Goal: Find specific page/section: Find specific page/section

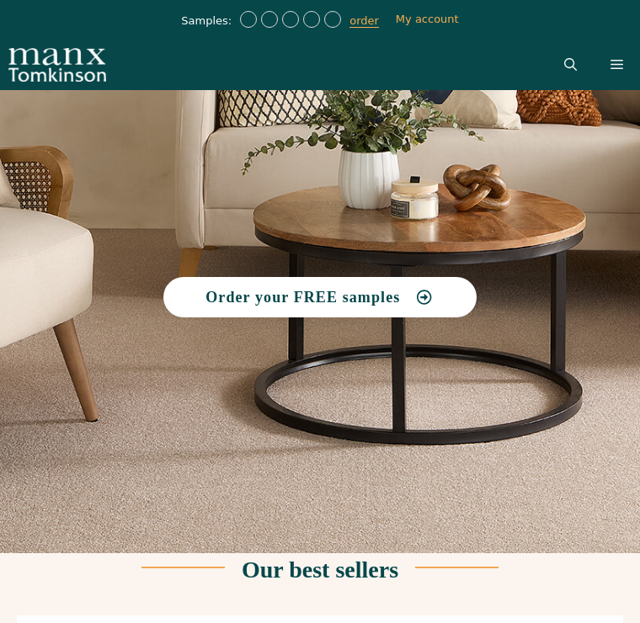
click at [569, 61] on icon "Open Search Bar" at bounding box center [570, 64] width 13 height 13
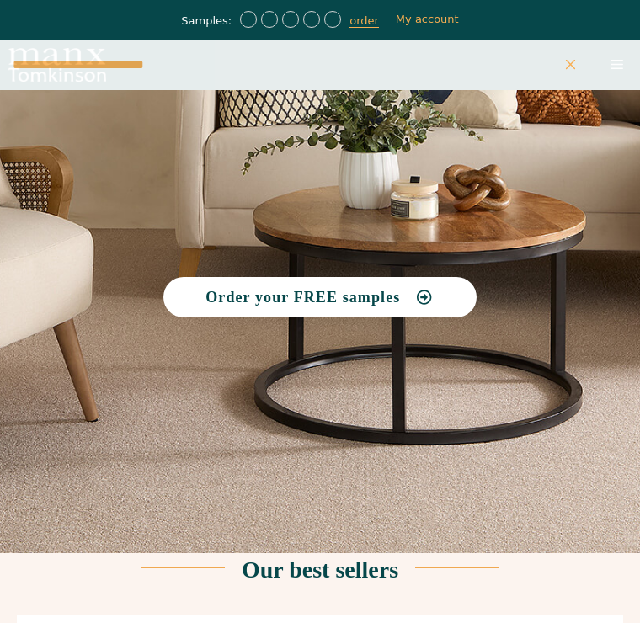
type input "**********"
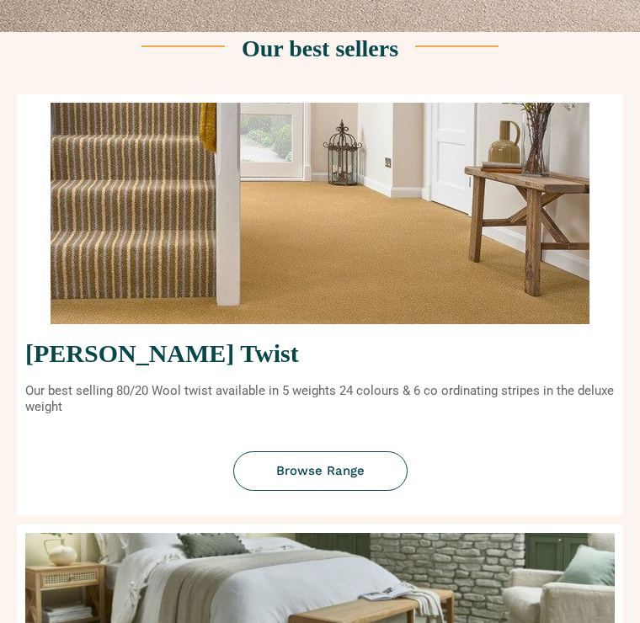
scroll to position [551, 0]
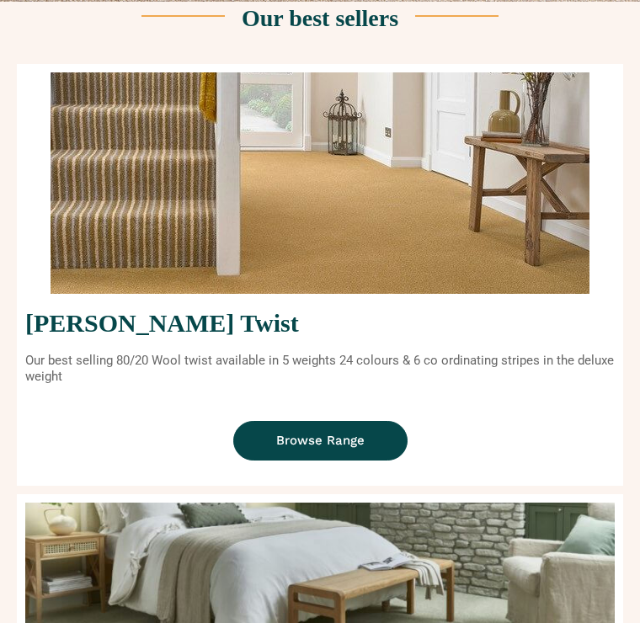
click at [283, 440] on span "Browse Range" at bounding box center [320, 440] width 88 height 13
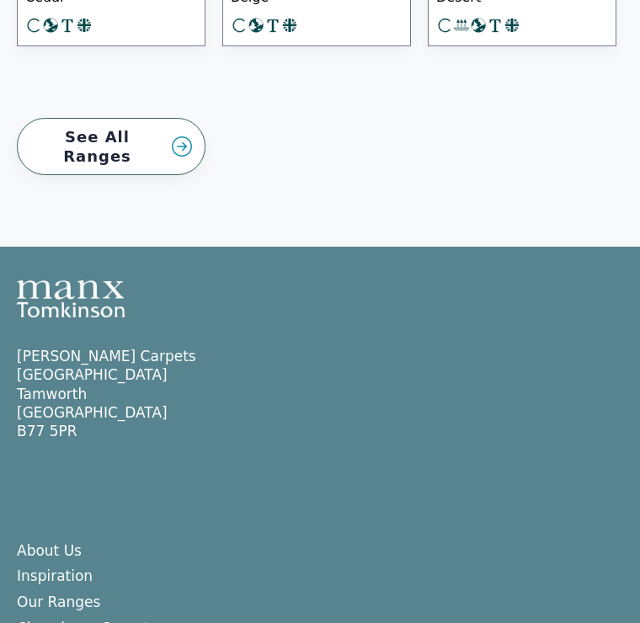
scroll to position [2959, 0]
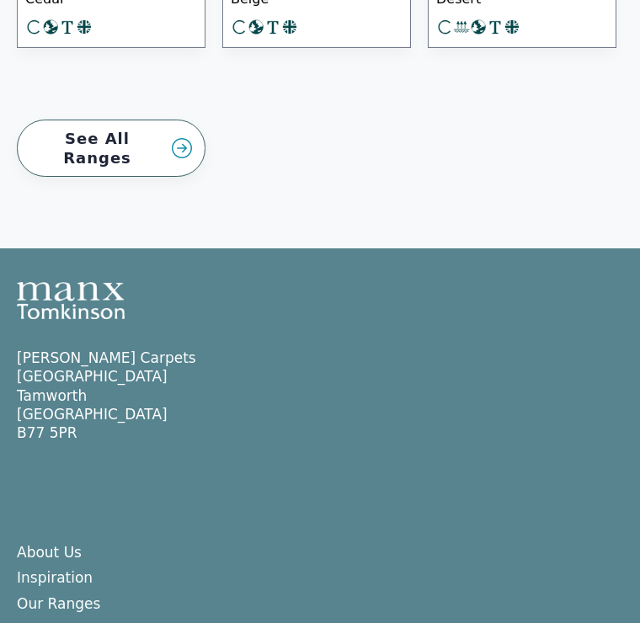
click at [189, 120] on link "See All Ranges" at bounding box center [111, 149] width 189 height 58
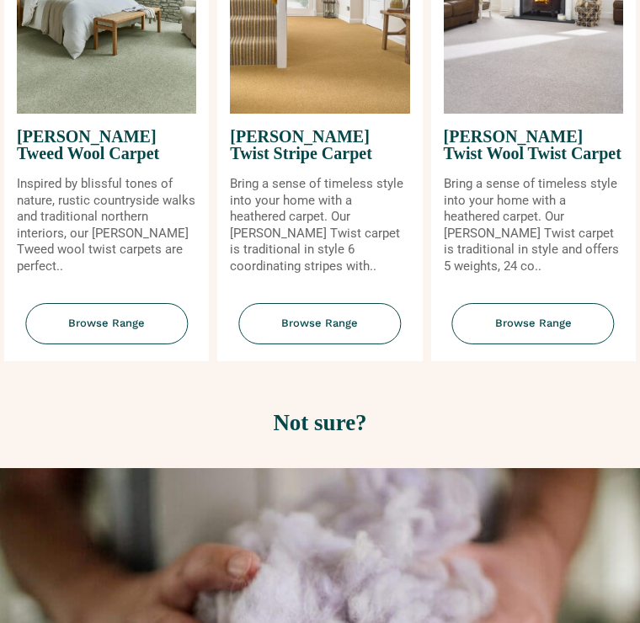
scroll to position [2598, 0]
click at [549, 307] on span "Browse Range" at bounding box center [533, 324] width 162 height 41
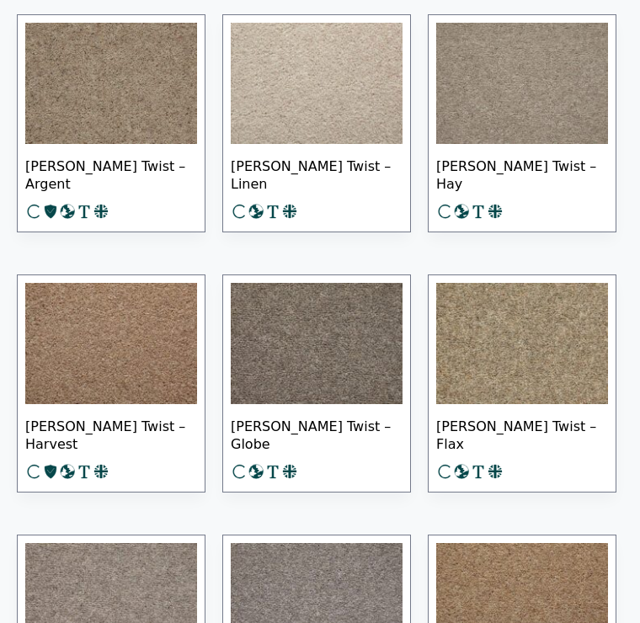
scroll to position [1994, 0]
